Goal: Information Seeking & Learning: Learn about a topic

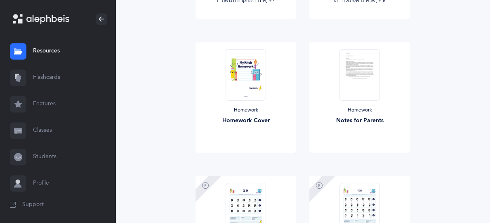
scroll to position [1181, 0]
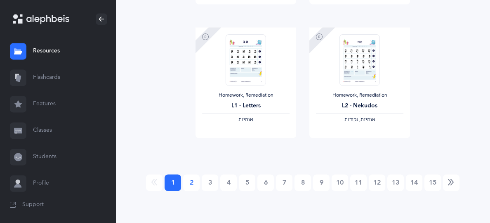
click at [191, 182] on link "2" at bounding box center [191, 182] width 17 height 17
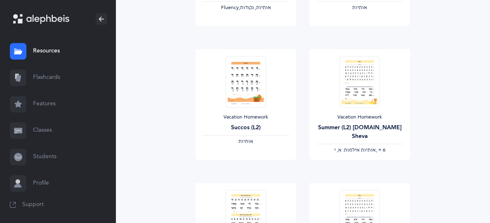
scroll to position [625, 0]
click at [244, 99] on img at bounding box center [246, 81] width 40 height 52
click at [242, 88] on img at bounding box center [246, 81] width 40 height 52
click at [250, 92] on img at bounding box center [246, 81] width 40 height 52
click at [245, 89] on img at bounding box center [246, 81] width 40 height 52
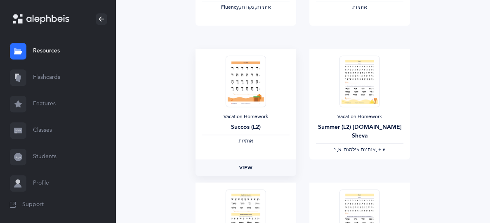
click at [249, 167] on span "View" at bounding box center [245, 167] width 13 height 7
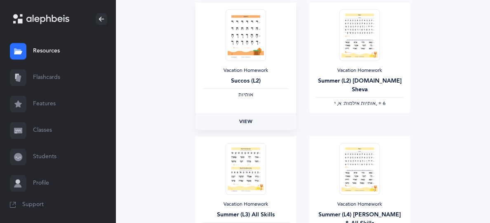
scroll to position [670, 0]
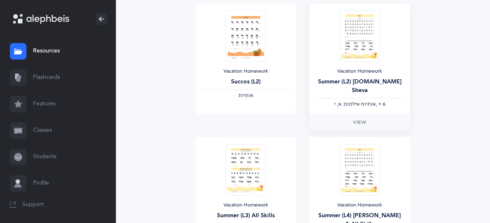
click at [360, 51] on img at bounding box center [360, 36] width 40 height 52
click at [362, 121] on span "View" at bounding box center [359, 121] width 13 height 7
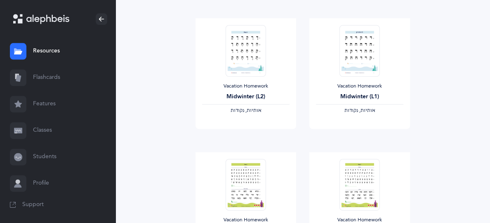
scroll to position [922, 0]
click at [363, 66] on img at bounding box center [360, 52] width 40 height 52
click at [365, 135] on span "View" at bounding box center [359, 137] width 13 height 7
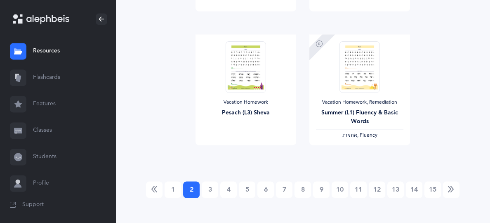
scroll to position [1181, 0]
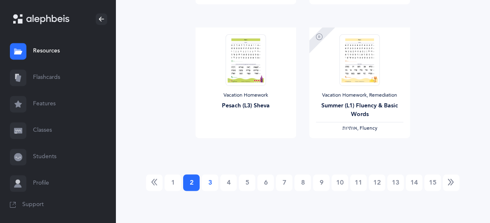
click at [211, 178] on link "3" at bounding box center [210, 182] width 17 height 17
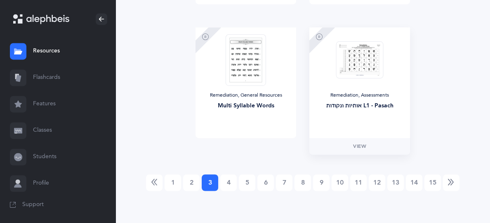
click at [367, 74] on img at bounding box center [359, 60] width 47 height 38
click at [368, 63] on img at bounding box center [359, 60] width 47 height 38
click at [366, 147] on span "View" at bounding box center [359, 145] width 13 height 7
click at [230, 179] on link "4" at bounding box center [228, 182] width 17 height 17
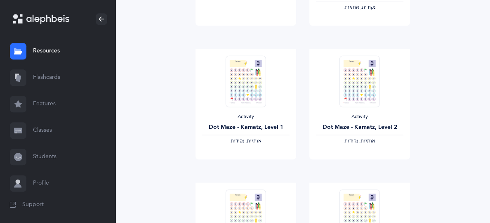
scroll to position [893, 0]
click at [246, 97] on img at bounding box center [246, 81] width 40 height 52
click at [238, 94] on img at bounding box center [246, 81] width 40 height 52
click at [248, 81] on img at bounding box center [246, 81] width 40 height 52
click at [254, 173] on link "View" at bounding box center [246, 167] width 101 height 17
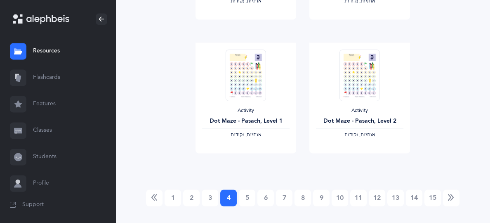
scroll to position [1168, 0]
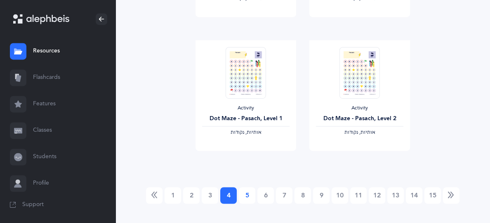
click at [247, 197] on link "5" at bounding box center [247, 195] width 17 height 17
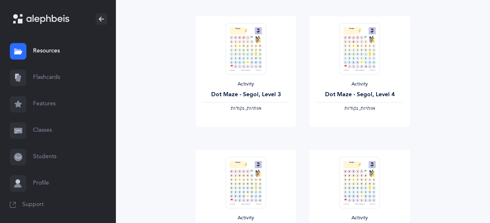
scroll to position [651, 0]
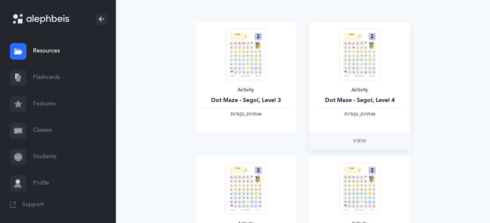
click at [357, 70] on img at bounding box center [360, 54] width 40 height 52
click at [372, 142] on link "View" at bounding box center [360, 141] width 101 height 17
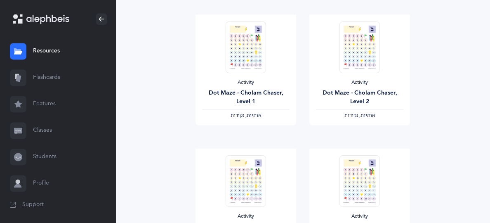
scroll to position [1181, 0]
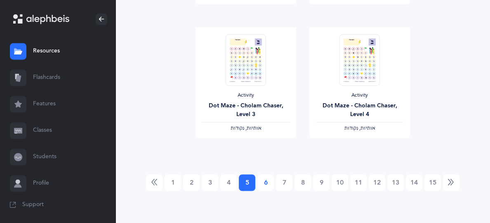
click at [266, 183] on link "6" at bounding box center [266, 182] width 17 height 17
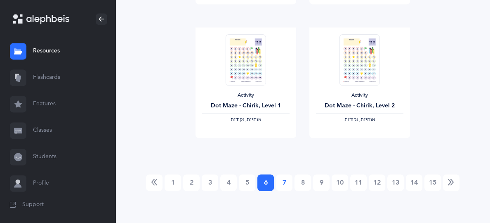
click at [285, 183] on link "7" at bounding box center [284, 182] width 17 height 17
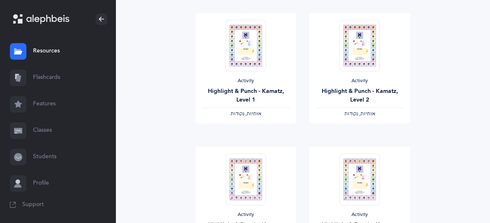
scroll to position [1057, 0]
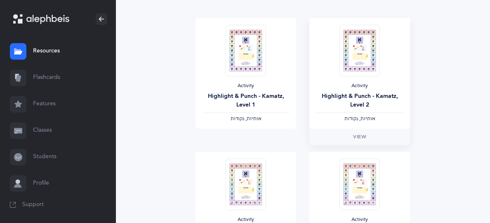
click at [362, 64] on img at bounding box center [360, 50] width 40 height 52
click at [374, 137] on link "View" at bounding box center [360, 136] width 101 height 17
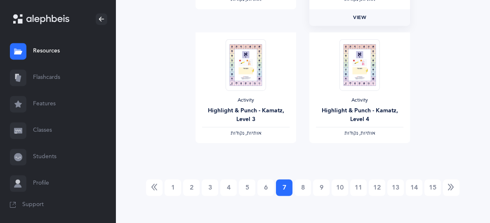
scroll to position [1181, 0]
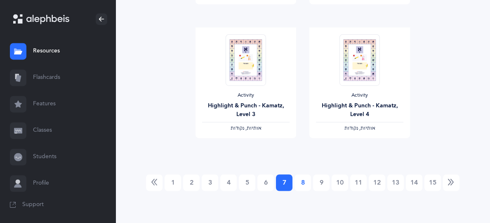
click at [303, 182] on link "8" at bounding box center [303, 182] width 17 height 17
click at [321, 184] on link "9" at bounding box center [321, 182] width 17 height 17
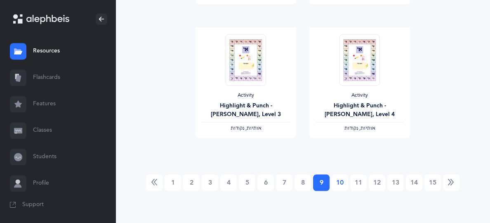
click at [338, 182] on link "10" at bounding box center [340, 182] width 17 height 17
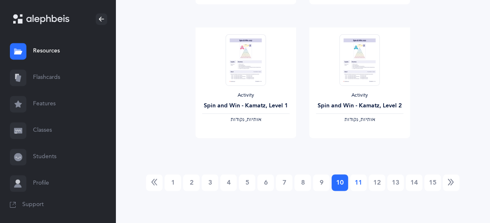
click at [359, 182] on link "11" at bounding box center [359, 182] width 17 height 17
click at [375, 182] on link "12" at bounding box center [377, 182] width 17 height 17
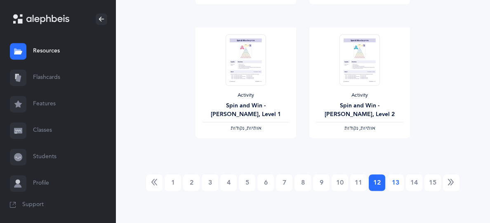
click at [396, 182] on link "13" at bounding box center [396, 182] width 17 height 17
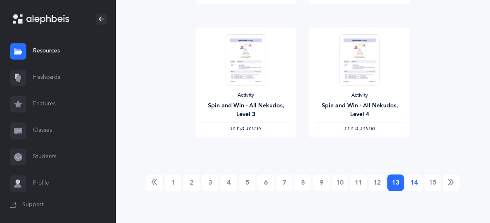
click at [414, 181] on link "14" at bounding box center [414, 182] width 17 height 17
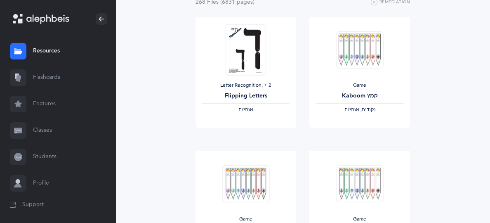
scroll to position [121, 0]
click at [361, 55] on img at bounding box center [359, 50] width 47 height 38
click at [353, 43] on img at bounding box center [359, 50] width 47 height 38
click at [346, 47] on img at bounding box center [359, 50] width 47 height 38
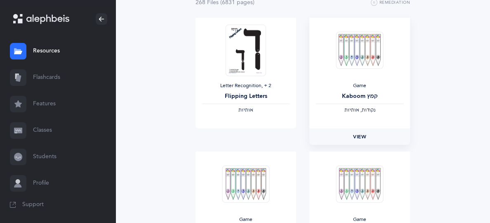
click at [377, 133] on link "View" at bounding box center [360, 136] width 101 height 17
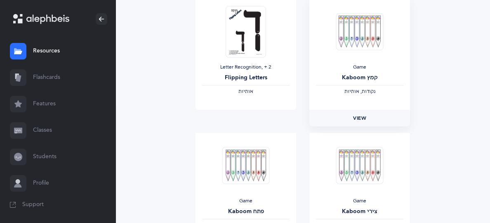
scroll to position [143, 0]
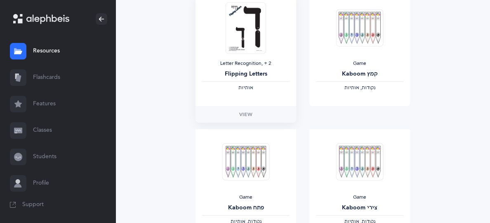
click at [255, 88] on div "‫אותיות‬" at bounding box center [246, 88] width 88 height 7
click at [253, 115] on link "View" at bounding box center [246, 114] width 101 height 17
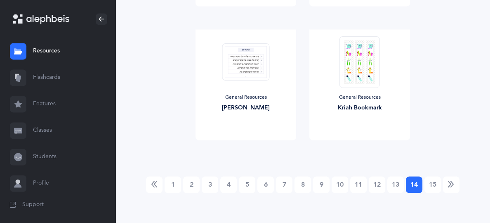
scroll to position [1181, 0]
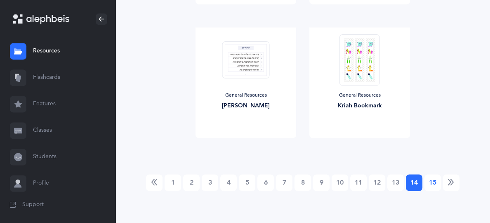
click at [437, 178] on link "15" at bounding box center [433, 182] width 17 height 17
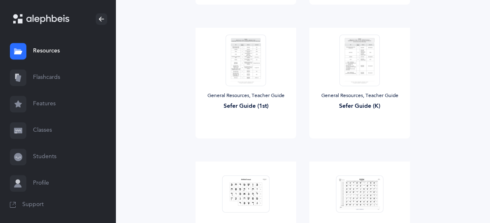
scroll to position [528, 0]
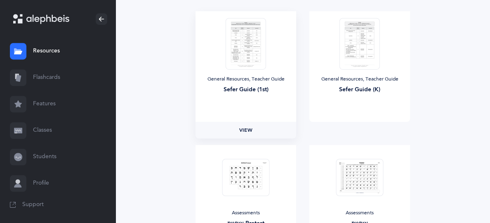
click at [256, 131] on link "View" at bounding box center [246, 130] width 101 height 17
